Goal: Information Seeking & Learning: Find specific fact

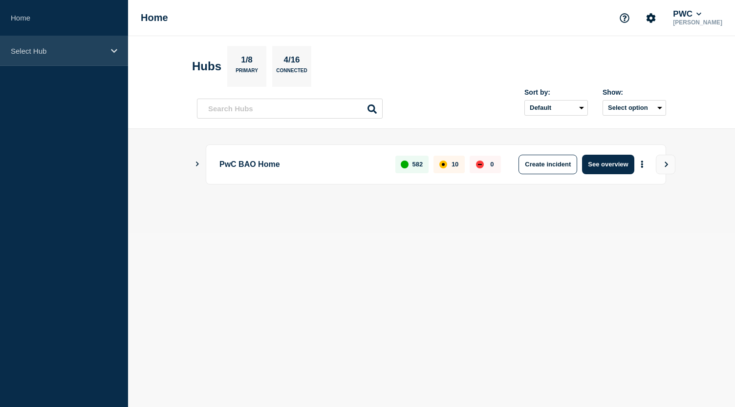
click at [112, 52] on icon at bounding box center [114, 50] width 6 height 7
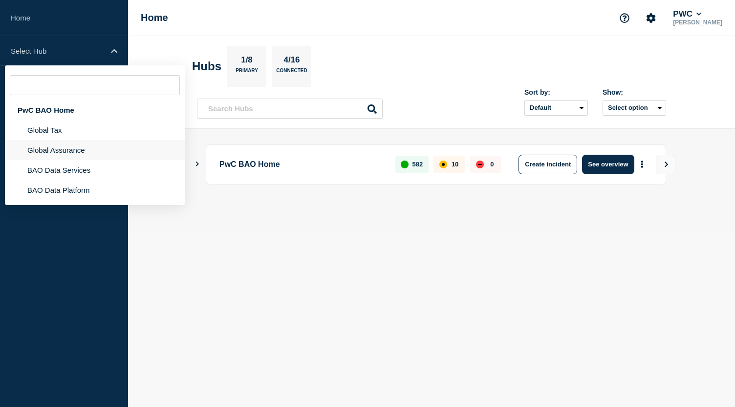
click at [95, 156] on li "Global Assurance" at bounding box center [95, 150] width 180 height 20
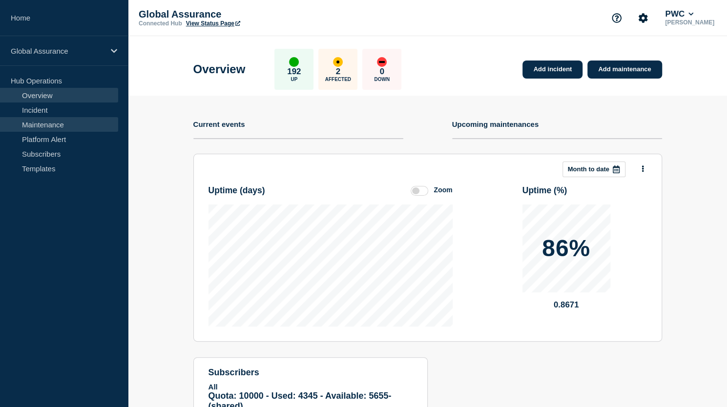
click at [72, 124] on link "Maintenance" at bounding box center [59, 124] width 118 height 15
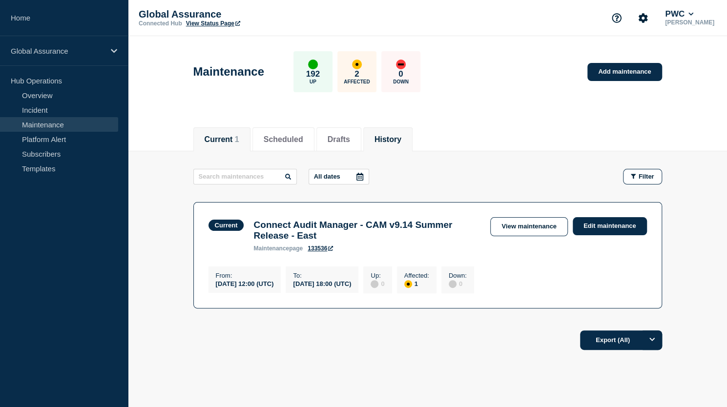
click at [402, 138] on button "History" at bounding box center [388, 139] width 27 height 9
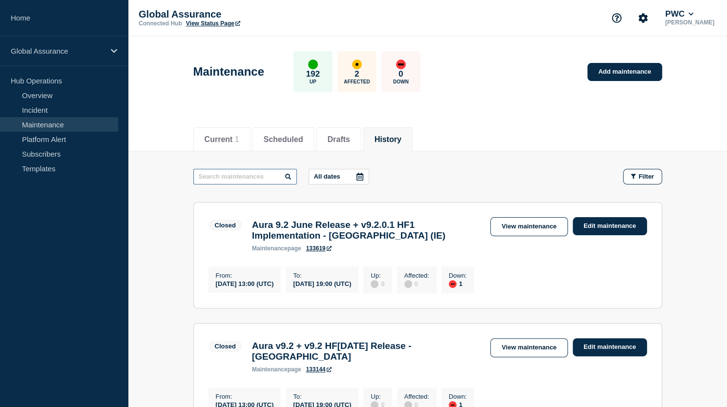
click at [219, 172] on input "text" at bounding box center [245, 177] width 104 height 16
type input "netherlands"
